Goal: Entertainment & Leisure: Browse casually

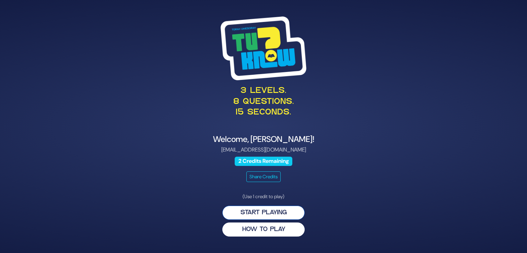
click at [279, 210] on button "Start Playing" at bounding box center [263, 213] width 82 height 14
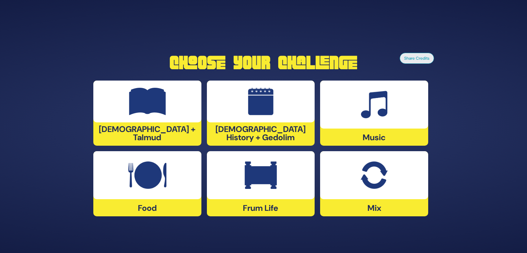
click at [268, 183] on img at bounding box center [261, 175] width 32 height 27
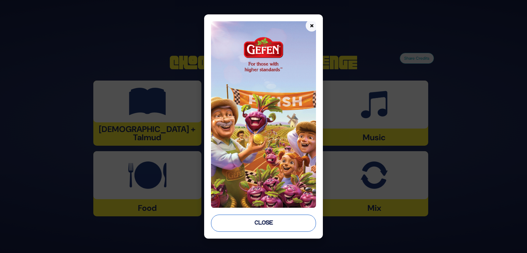
click at [269, 223] on button "Close" at bounding box center [263, 223] width 105 height 17
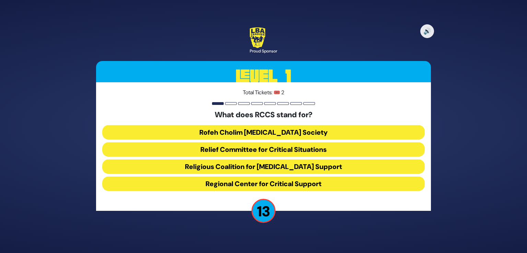
click at [271, 132] on button "Rofeh Cholim Cancer Society" at bounding box center [263, 132] width 323 height 14
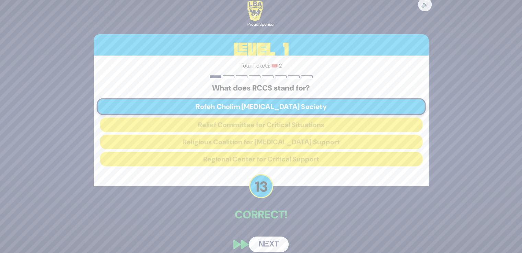
click at [267, 242] on button "Next" at bounding box center [269, 245] width 40 height 16
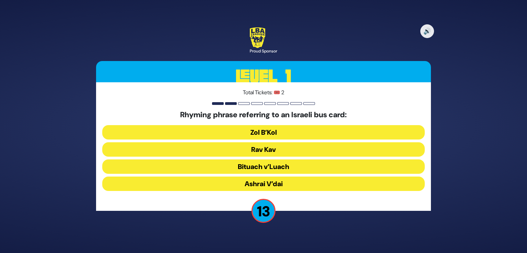
click at [273, 146] on button "Rav Kav" at bounding box center [263, 149] width 323 height 14
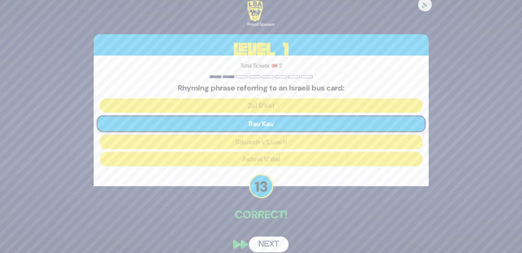
click at [268, 238] on button "Next" at bounding box center [269, 245] width 40 height 16
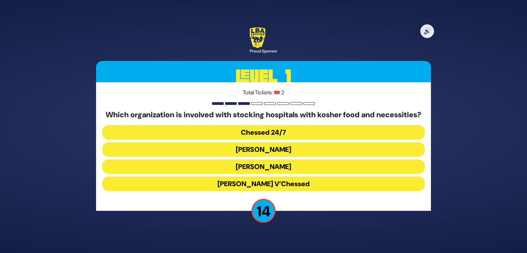
click at [276, 134] on button "Chessed 24/7" at bounding box center [263, 132] width 323 height 14
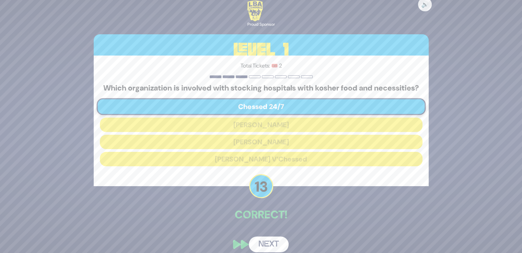
click at [269, 249] on button "Next" at bounding box center [269, 245] width 40 height 16
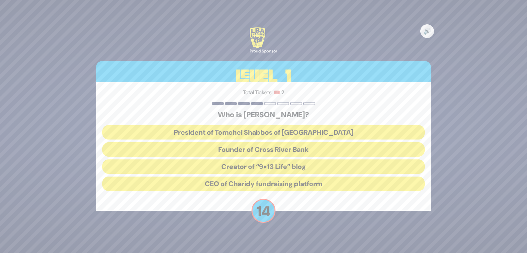
click at [295, 129] on button "President of Tomchei Shabbos of Rockland County" at bounding box center [263, 132] width 323 height 14
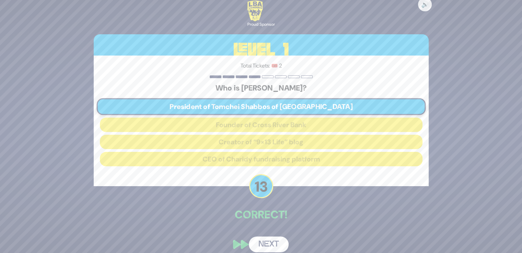
click at [268, 247] on button "Next" at bounding box center [269, 245] width 40 height 16
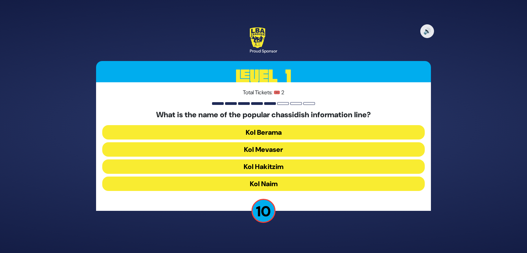
click at [280, 132] on button "Kol Berama" at bounding box center [263, 132] width 323 height 14
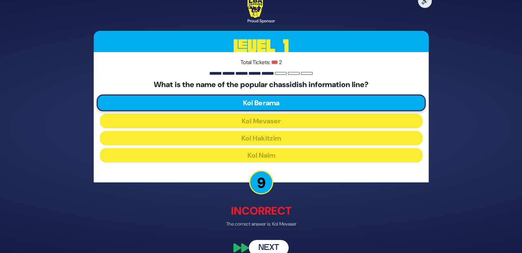
click at [261, 248] on button "Next" at bounding box center [269, 248] width 40 height 16
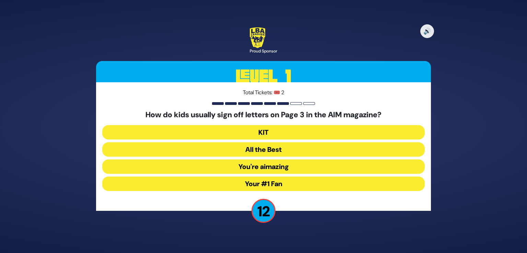
click at [285, 187] on button "Your #1 Fan" at bounding box center [263, 184] width 323 height 14
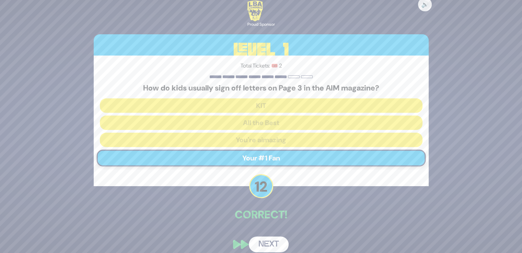
click at [272, 244] on button "Next" at bounding box center [269, 245] width 40 height 16
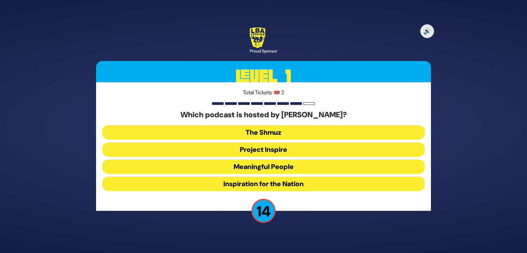
click at [281, 162] on button "Meaningful People" at bounding box center [263, 167] width 323 height 14
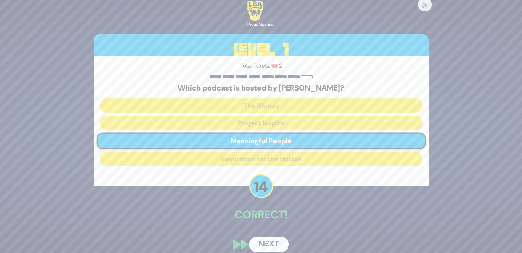
click at [263, 245] on button "Next" at bounding box center [269, 245] width 40 height 16
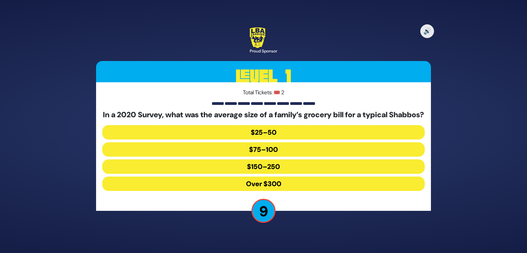
click at [274, 169] on button "$150–250" at bounding box center [263, 167] width 323 height 14
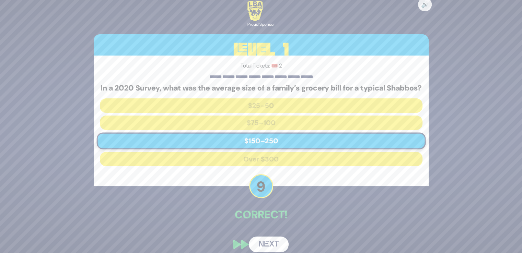
click at [266, 245] on button "Next" at bounding box center [269, 245] width 40 height 16
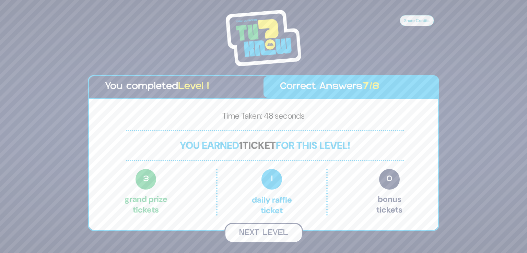
click at [269, 233] on button "Next Level" at bounding box center [263, 233] width 79 height 20
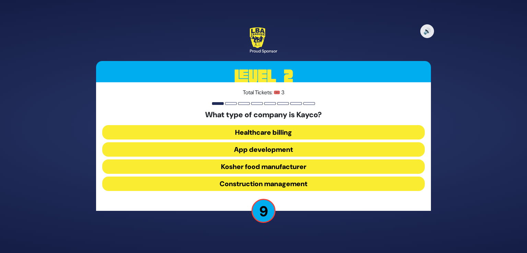
click at [300, 167] on button "Kosher food manufacturer" at bounding box center [263, 167] width 323 height 14
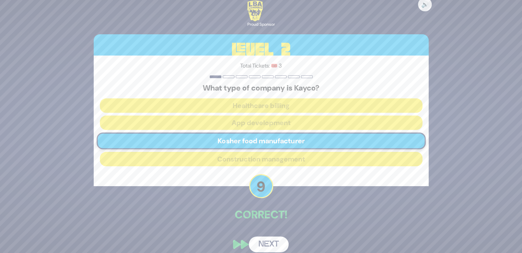
click at [273, 241] on button "Next" at bounding box center [269, 245] width 40 height 16
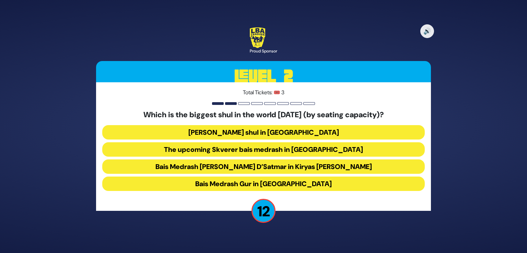
click at [293, 134] on button "Belzer shul in Yerushalayim" at bounding box center [263, 132] width 323 height 14
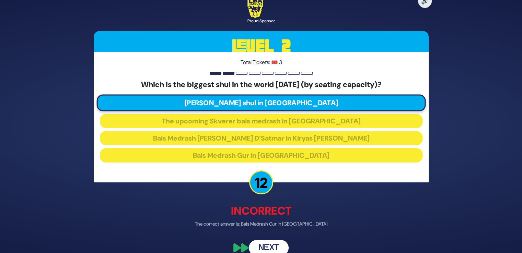
click at [272, 246] on button "Next" at bounding box center [269, 248] width 40 height 16
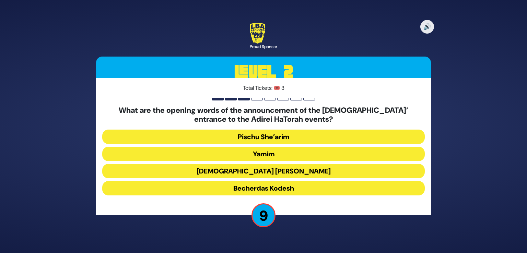
click at [297, 189] on button "Becherdas Kodesh" at bounding box center [263, 188] width 323 height 14
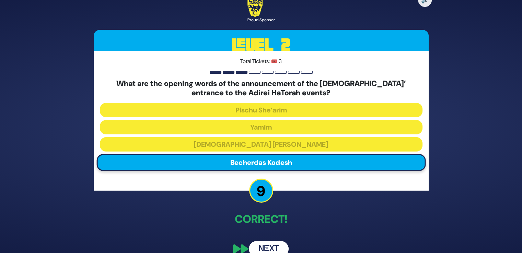
click at [272, 249] on button "Next" at bounding box center [269, 249] width 40 height 16
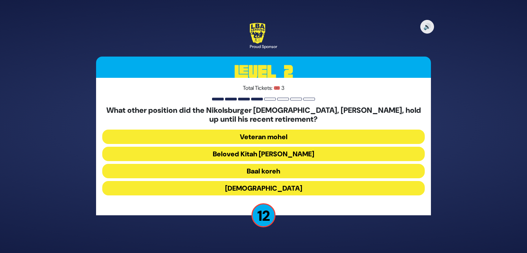
click at [310, 154] on button "Beloved Kitah Aleph Rebbi" at bounding box center [263, 154] width 323 height 14
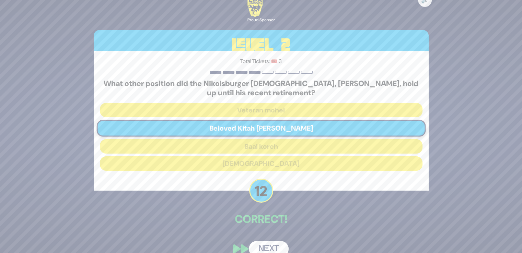
click at [271, 249] on button "Next" at bounding box center [269, 249] width 40 height 16
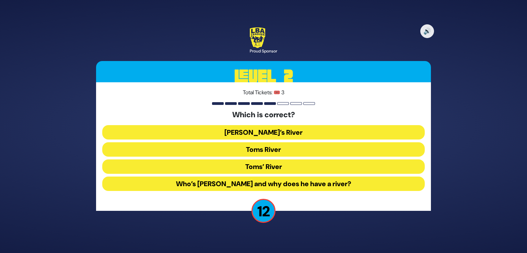
click at [284, 128] on button "Tom’s River" at bounding box center [263, 132] width 323 height 14
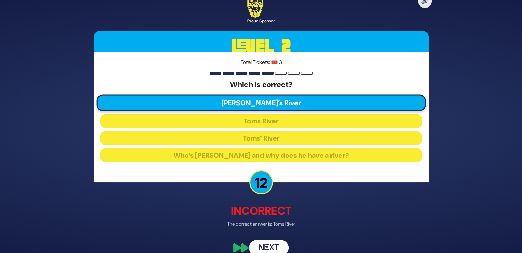
click at [269, 249] on button "Next" at bounding box center [269, 248] width 40 height 16
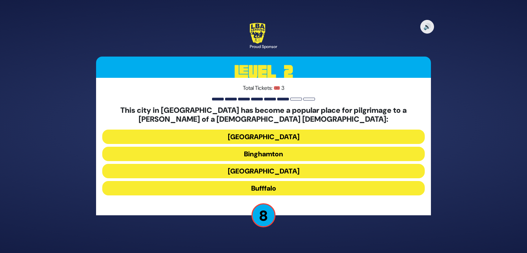
click at [284, 190] on button "Bufffalo" at bounding box center [263, 188] width 323 height 14
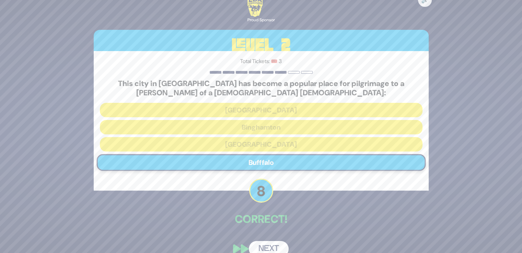
click at [270, 250] on button "Next" at bounding box center [269, 249] width 40 height 16
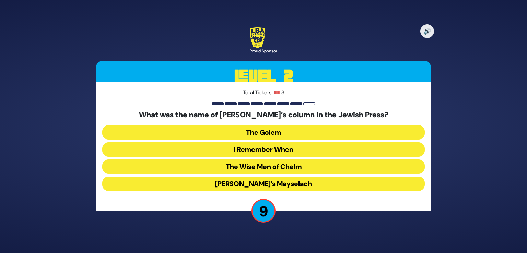
click at [298, 152] on button "I Remember When" at bounding box center [263, 149] width 323 height 14
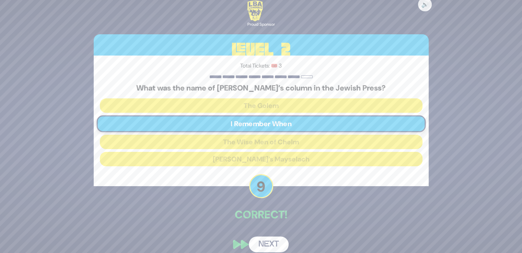
click at [276, 249] on button "Next" at bounding box center [269, 245] width 40 height 16
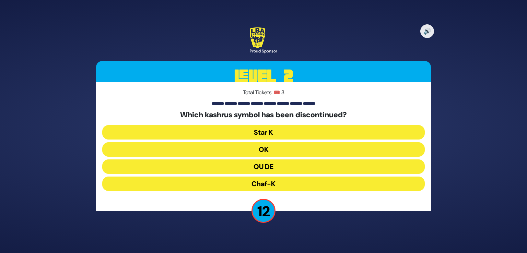
click at [287, 169] on button "OU DE" at bounding box center [263, 167] width 323 height 14
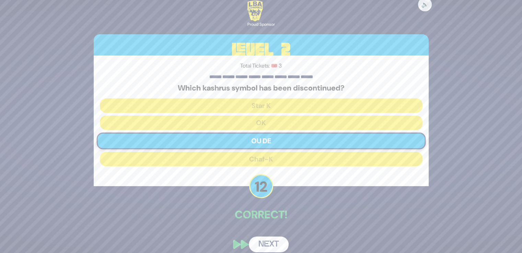
click at [264, 247] on button "Next" at bounding box center [269, 245] width 40 height 16
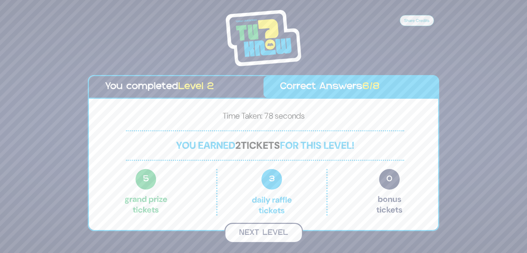
click at [265, 234] on button "Next Level" at bounding box center [263, 233] width 79 height 20
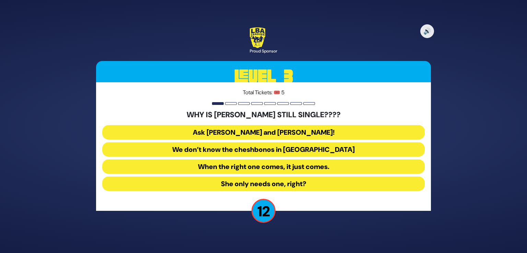
click at [304, 133] on button "Ask Bracha Stein and Chani Judowitz!" at bounding box center [263, 132] width 323 height 14
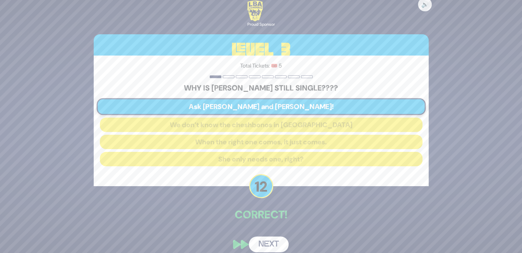
click at [270, 247] on button "Next" at bounding box center [269, 245] width 40 height 16
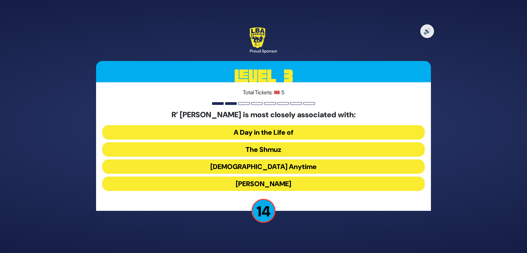
click at [262, 148] on button "The Shmuz" at bounding box center [263, 149] width 323 height 14
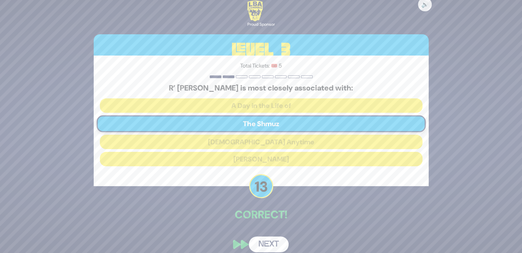
click at [258, 231] on div "🔊 Proud Sponsor Level 3 Total Tickets: 🎟️ 5 R’ Bentzion Shafier is most closely…" at bounding box center [260, 126] width 351 height 268
click at [258, 241] on button "Next" at bounding box center [269, 245] width 40 height 16
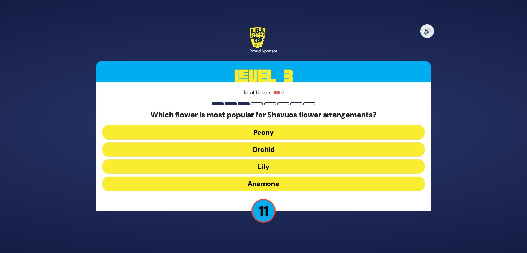
drag, startPoint x: 283, startPoint y: 150, endPoint x: 287, endPoint y: 114, distance: 36.3
click at [287, 114] on div "Which flower is most popular for Shavuos flower arrangements? Peony Orchid Lily…" at bounding box center [263, 152] width 323 height 83
click at [277, 128] on button "Peony" at bounding box center [263, 132] width 323 height 14
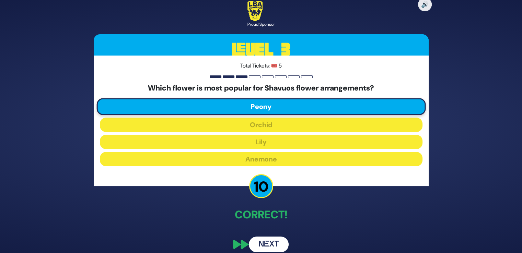
click at [266, 246] on button "Next" at bounding box center [269, 245] width 40 height 16
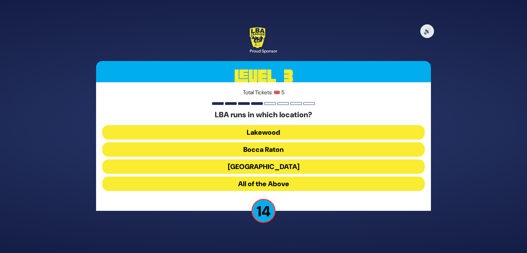
click at [274, 131] on button "Lakewood" at bounding box center [263, 132] width 323 height 14
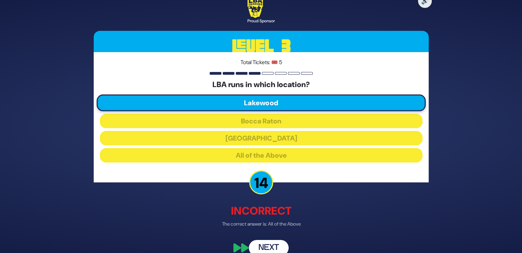
click at [272, 246] on button "Next" at bounding box center [269, 248] width 40 height 16
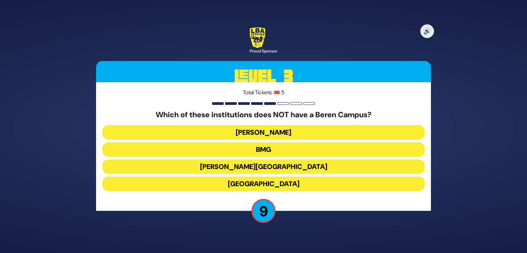
click at [302, 186] on button "Yeshiva University" at bounding box center [263, 184] width 323 height 14
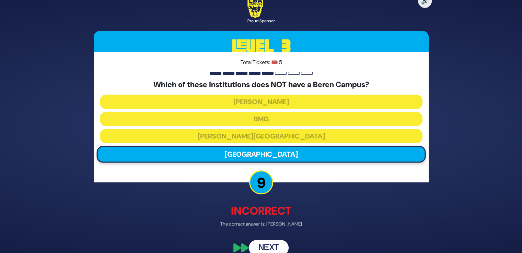
click at [276, 245] on button "Next" at bounding box center [269, 248] width 40 height 16
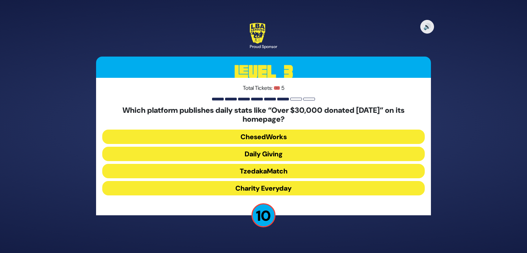
click at [281, 157] on button "Daily Giving" at bounding box center [263, 154] width 323 height 14
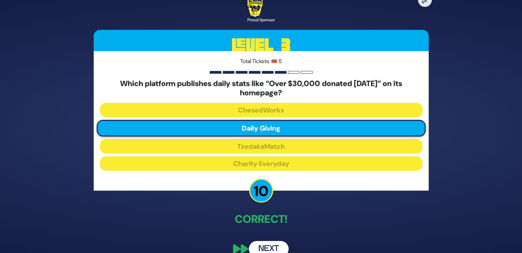
click at [268, 242] on button "Next" at bounding box center [269, 249] width 40 height 16
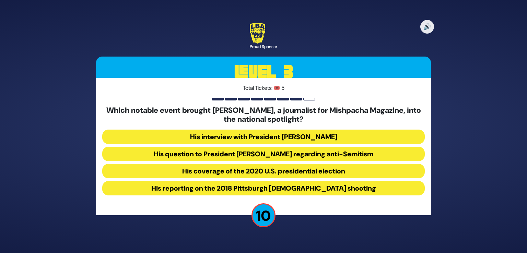
click at [288, 155] on button "His question to President Donald Trump regarding anti-Semitism" at bounding box center [263, 154] width 323 height 14
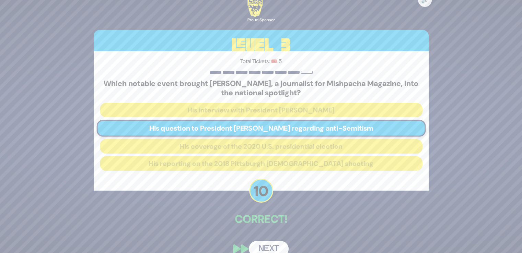
click at [275, 249] on button "Next" at bounding box center [269, 249] width 40 height 16
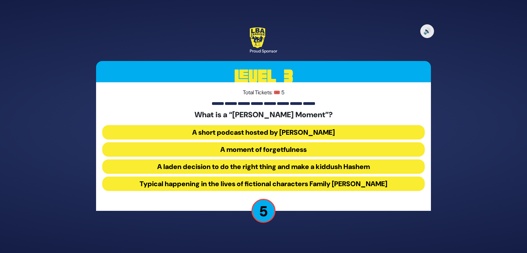
click at [309, 169] on button "A laden decision to do the right thing and make a kiddush Hashem" at bounding box center [263, 167] width 323 height 14
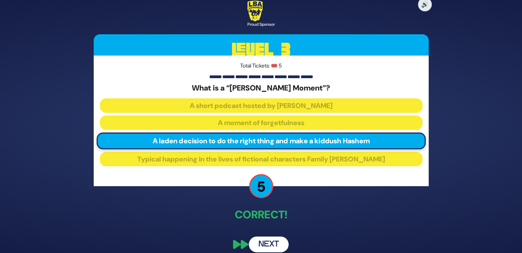
click at [272, 241] on button "Next" at bounding box center [269, 245] width 40 height 16
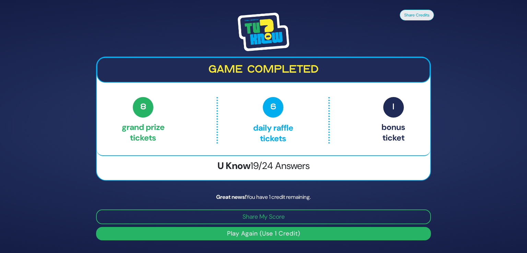
click at [276, 233] on button "Play Again (Use 1 Credit)" at bounding box center [263, 233] width 335 height 13
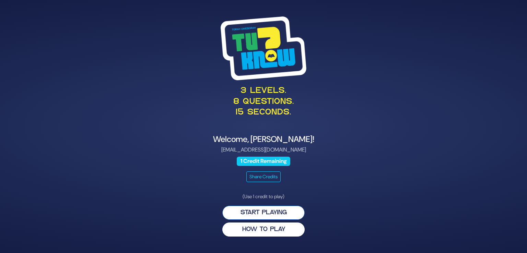
click at [276, 216] on button "Start Playing" at bounding box center [263, 213] width 82 height 14
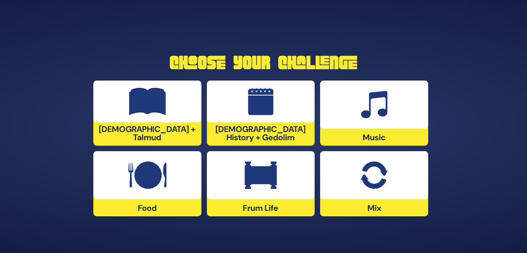
click at [355, 108] on div at bounding box center [374, 105] width 108 height 48
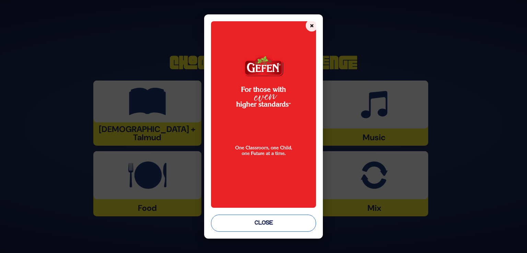
click at [257, 225] on button "Close" at bounding box center [263, 223] width 105 height 17
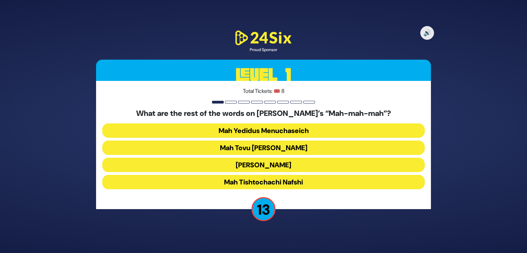
click at [260, 148] on button "Mah Tovu [PERSON_NAME]" at bounding box center [263, 148] width 323 height 14
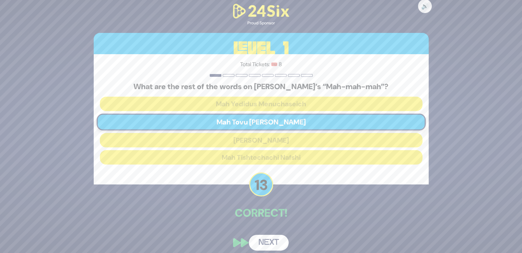
click at [273, 239] on button "Next" at bounding box center [269, 243] width 40 height 16
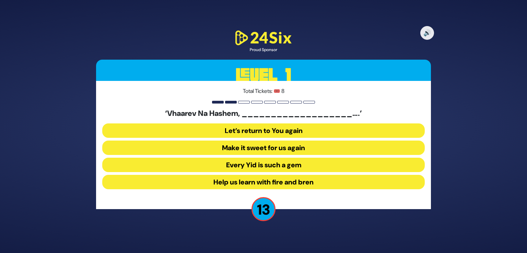
click at [276, 150] on button "Make it sweet for us again" at bounding box center [263, 148] width 323 height 14
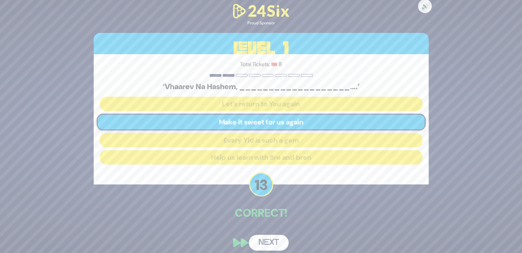
click at [270, 242] on button "Next" at bounding box center [269, 243] width 40 height 16
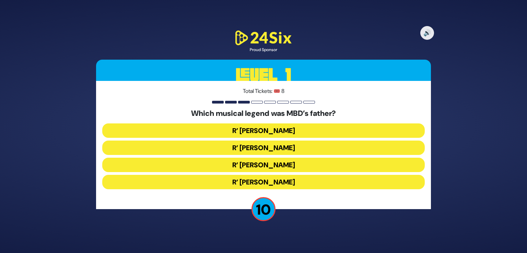
click at [274, 151] on button "R’ [PERSON_NAME]" at bounding box center [263, 148] width 323 height 14
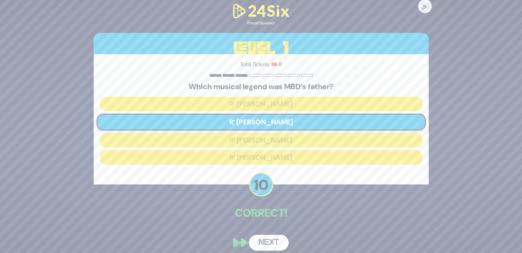
click at [268, 243] on button "Next" at bounding box center [269, 243] width 40 height 16
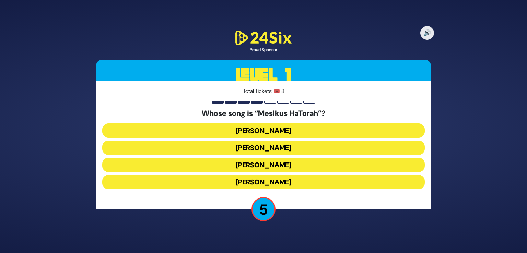
click at [295, 161] on button "[PERSON_NAME]" at bounding box center [263, 165] width 323 height 14
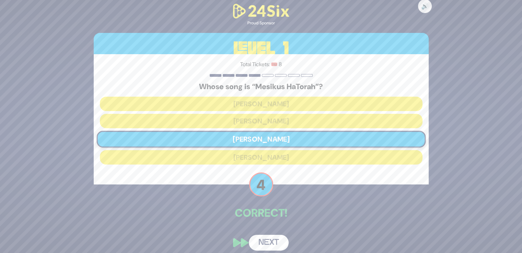
click at [268, 237] on button "Next" at bounding box center [269, 243] width 40 height 16
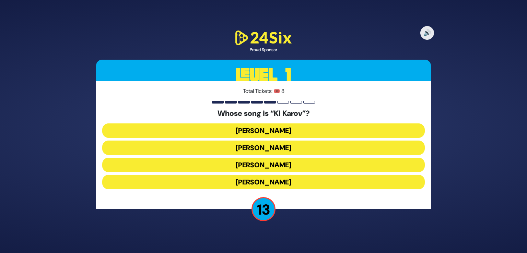
click at [281, 149] on button "[PERSON_NAME]" at bounding box center [263, 148] width 323 height 14
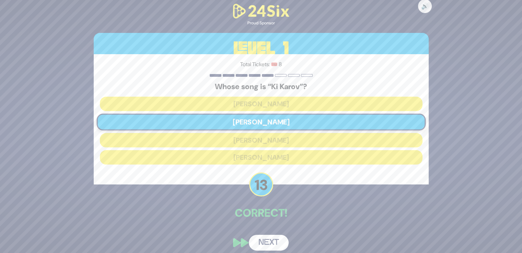
click at [270, 243] on button "Next" at bounding box center [269, 243] width 40 height 16
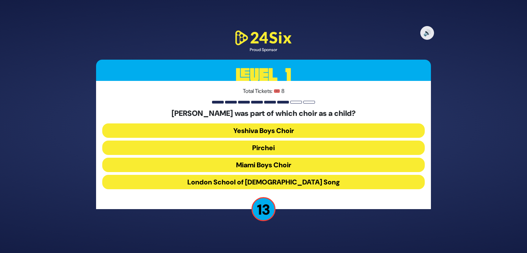
click at [269, 165] on button "Miami Boys Choir" at bounding box center [263, 165] width 323 height 14
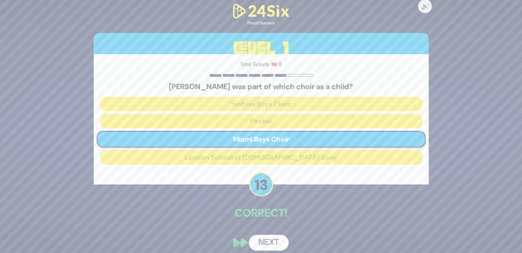
click at [267, 241] on button "Next" at bounding box center [269, 243] width 40 height 16
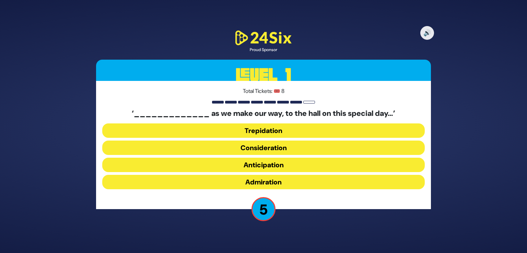
click at [270, 128] on button "Trepidation" at bounding box center [263, 131] width 323 height 14
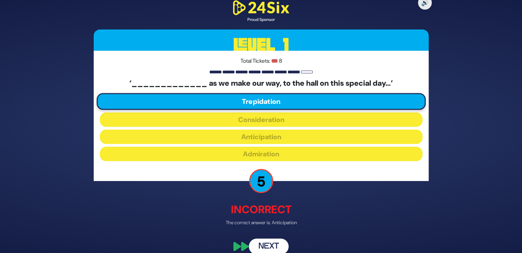
click at [272, 248] on button "Next" at bounding box center [269, 247] width 40 height 16
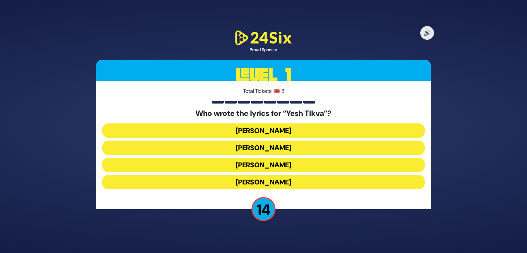
click at [278, 146] on button "[PERSON_NAME]" at bounding box center [263, 148] width 323 height 14
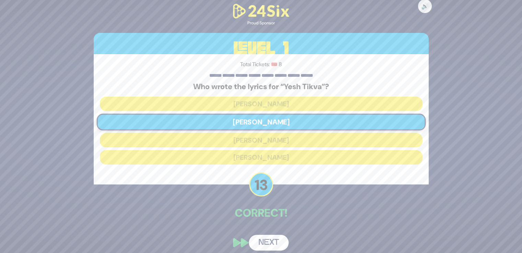
click at [272, 237] on button "Next" at bounding box center [269, 243] width 40 height 16
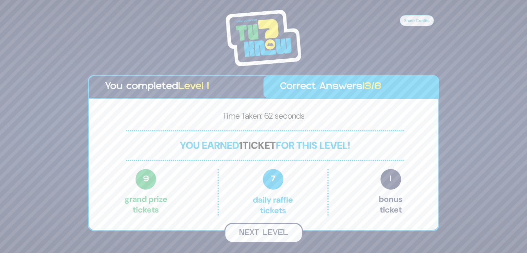
click at [259, 227] on button "Next Level" at bounding box center [263, 233] width 79 height 20
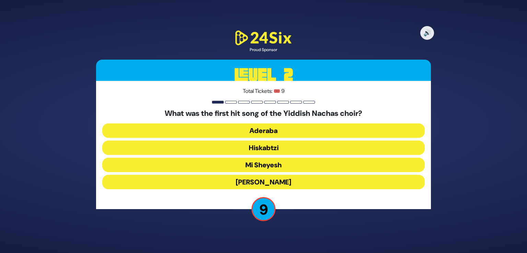
click at [297, 148] on button "Hiskabtzi" at bounding box center [263, 148] width 323 height 14
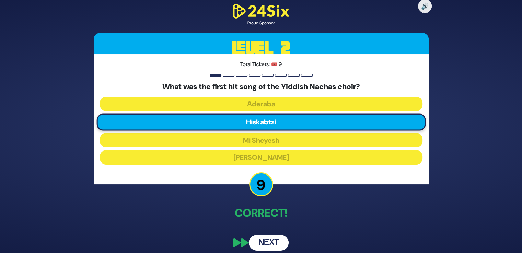
click at [271, 247] on button "Next" at bounding box center [269, 243] width 40 height 16
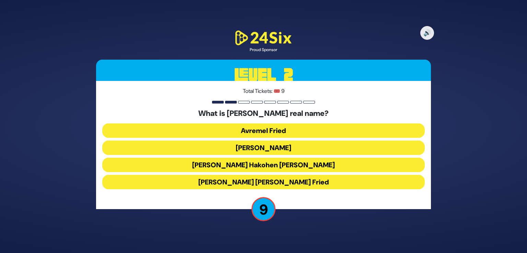
click at [286, 168] on button "[PERSON_NAME] Hakohen [PERSON_NAME]" at bounding box center [263, 165] width 323 height 14
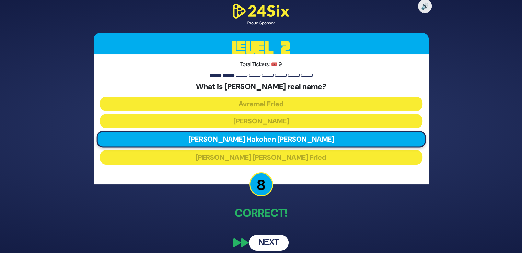
click at [274, 246] on button "Next" at bounding box center [269, 243] width 40 height 16
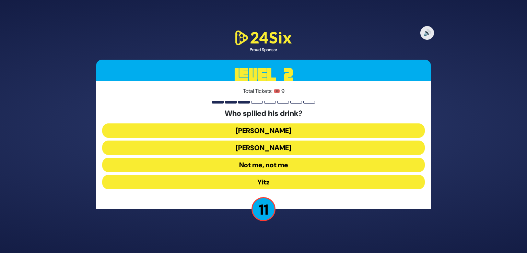
click at [290, 168] on button "Not me, not me" at bounding box center [263, 165] width 323 height 14
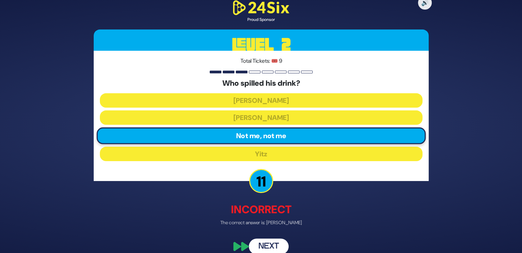
click at [262, 250] on button "Next" at bounding box center [269, 247] width 40 height 16
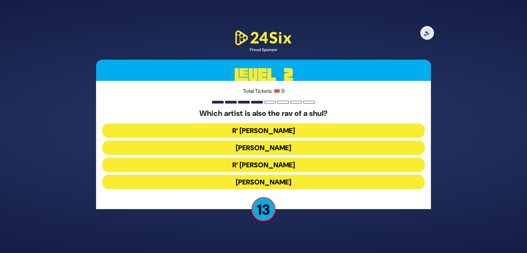
click at [265, 146] on button "[PERSON_NAME]" at bounding box center [263, 148] width 323 height 14
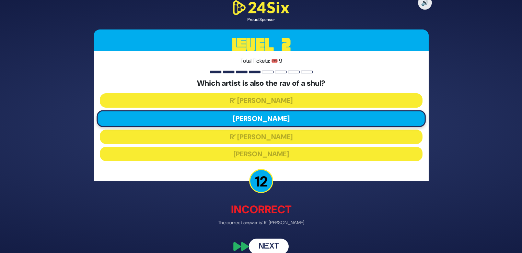
click at [272, 241] on button "Next" at bounding box center [269, 247] width 40 height 16
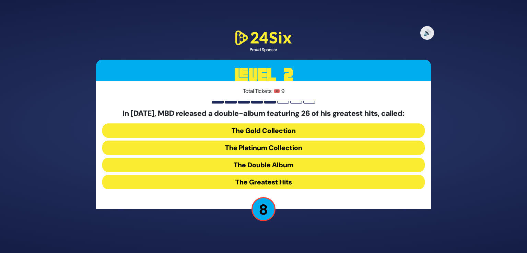
click at [296, 179] on button "The Greatest Hits" at bounding box center [263, 182] width 323 height 14
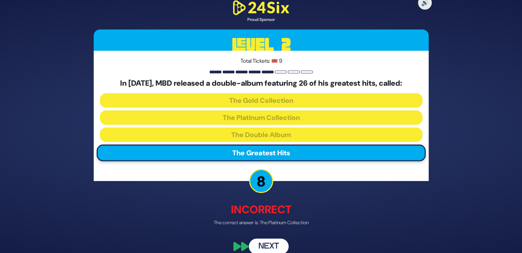
click at [273, 245] on button "Next" at bounding box center [269, 247] width 40 height 16
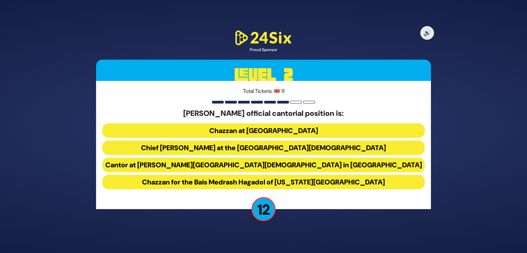
click at [313, 147] on button "Chief [PERSON_NAME] at the [GEOGRAPHIC_DATA][DEMOGRAPHIC_DATA]" at bounding box center [263, 148] width 323 height 14
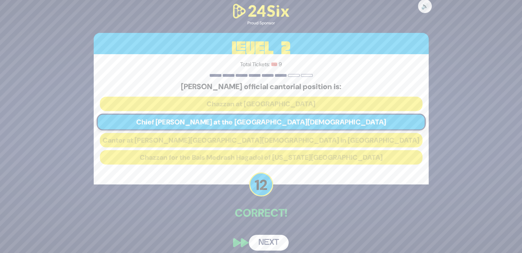
click at [276, 247] on button "Next" at bounding box center [269, 243] width 40 height 16
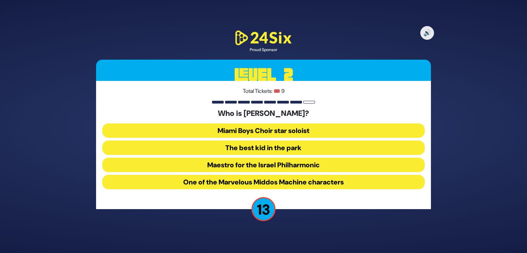
click at [303, 148] on button "The best kid in the park" at bounding box center [263, 148] width 323 height 14
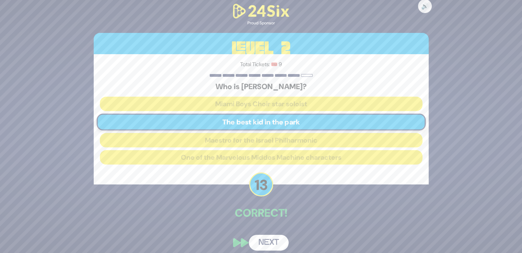
click at [278, 239] on button "Next" at bounding box center [269, 243] width 40 height 16
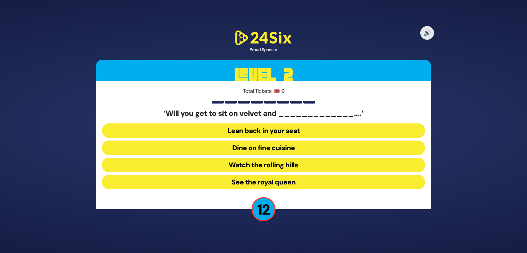
click at [286, 148] on button "Dine on fine cuisine" at bounding box center [263, 148] width 323 height 14
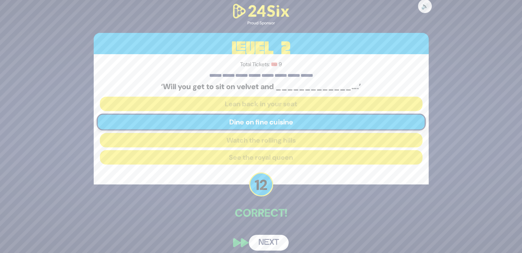
click at [277, 239] on button "Next" at bounding box center [269, 243] width 40 height 16
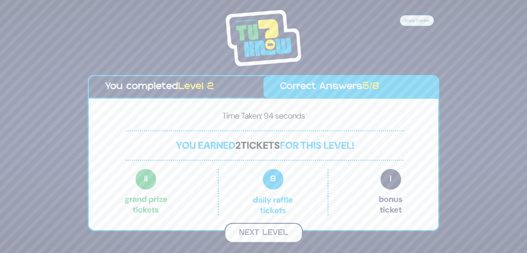
click at [277, 235] on button "Next Level" at bounding box center [263, 233] width 79 height 20
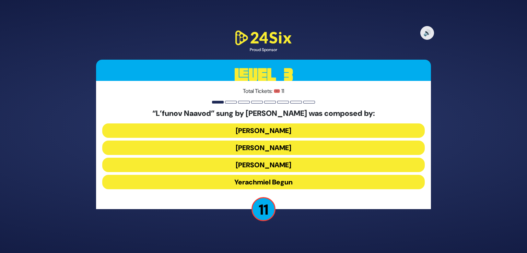
click at [292, 163] on button "[PERSON_NAME]" at bounding box center [263, 165] width 323 height 14
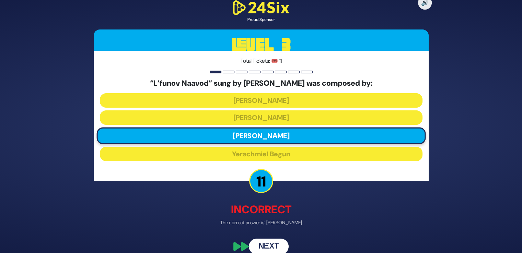
click at [275, 243] on button "Next" at bounding box center [269, 247] width 40 height 16
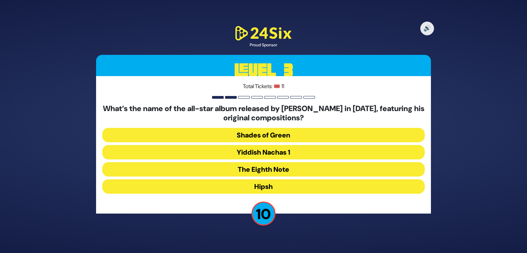
click at [291, 155] on button "Yiddish Nachas 1" at bounding box center [263, 152] width 323 height 14
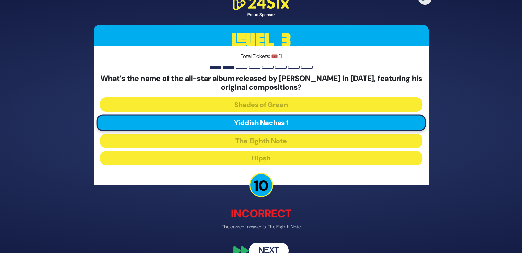
click at [274, 246] on button "Next" at bounding box center [269, 251] width 40 height 16
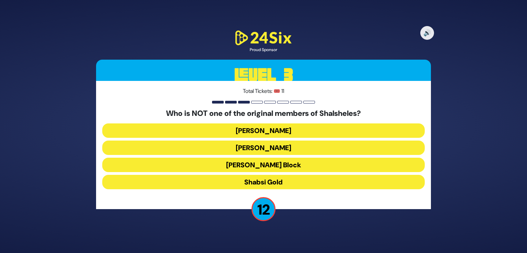
click at [295, 149] on button "[PERSON_NAME]" at bounding box center [263, 148] width 323 height 14
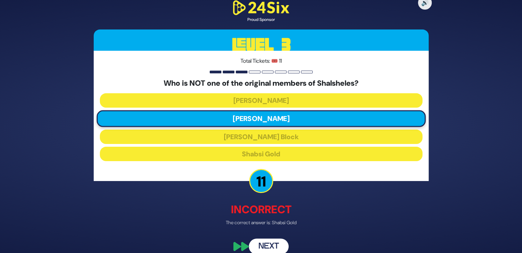
click at [273, 245] on button "Next" at bounding box center [269, 247] width 40 height 16
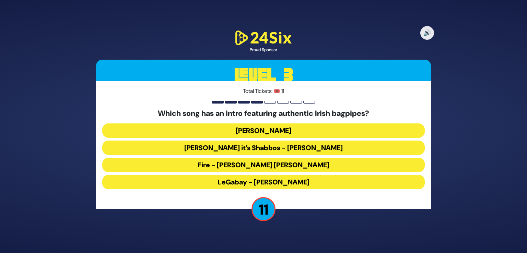
click at [295, 185] on button "LeGabay - [PERSON_NAME]" at bounding box center [263, 182] width 323 height 14
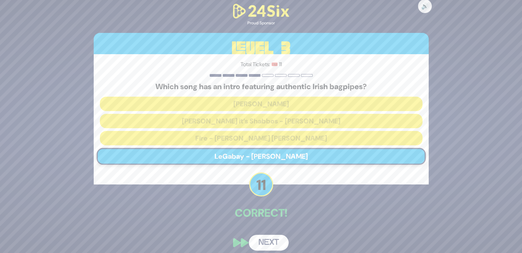
click at [277, 235] on button "Next" at bounding box center [269, 243] width 40 height 16
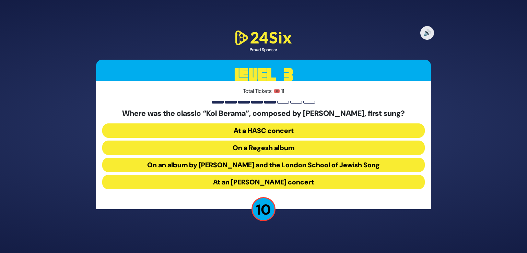
click at [302, 132] on button "At a HASC concert" at bounding box center [263, 131] width 323 height 14
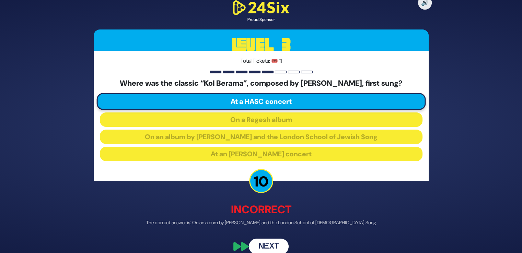
click at [264, 245] on button "Next" at bounding box center [269, 247] width 40 height 16
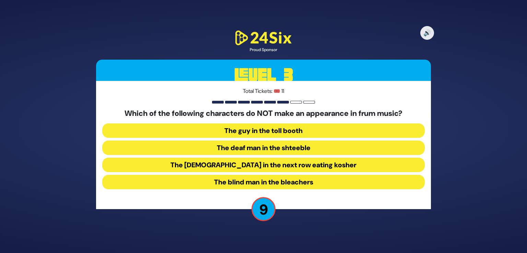
click at [312, 181] on button "The blind man in the bleachers" at bounding box center [263, 182] width 323 height 14
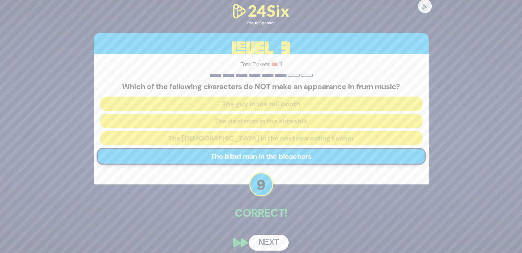
click at [283, 239] on button "Next" at bounding box center [269, 243] width 40 height 16
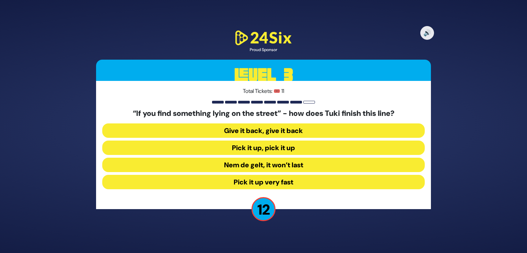
click at [304, 127] on button "Give it back, give it back" at bounding box center [263, 131] width 323 height 14
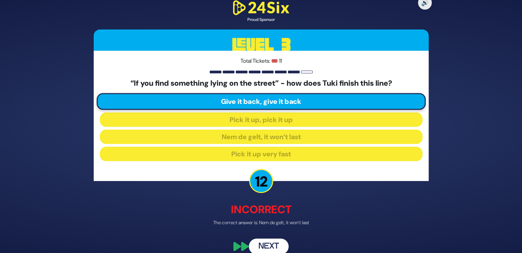
click at [278, 242] on button "Next" at bounding box center [269, 247] width 40 height 16
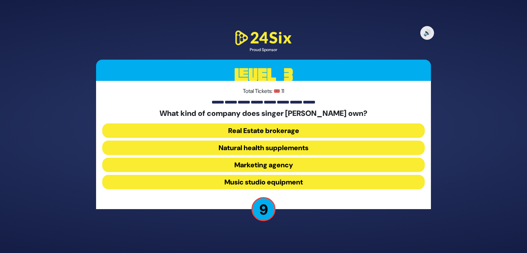
click at [302, 150] on button "Natural health supplements" at bounding box center [263, 148] width 323 height 14
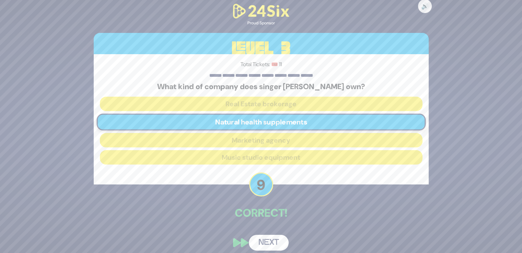
click at [273, 247] on button "Next" at bounding box center [269, 243] width 40 height 16
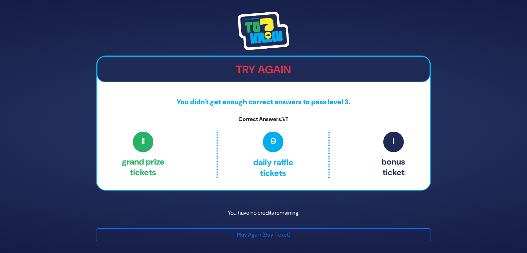
click at [265, 29] on img at bounding box center [263, 31] width 51 height 38
